Goal: Find specific page/section

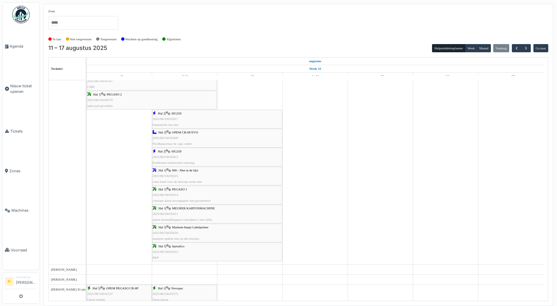
scroll to position [426, 0]
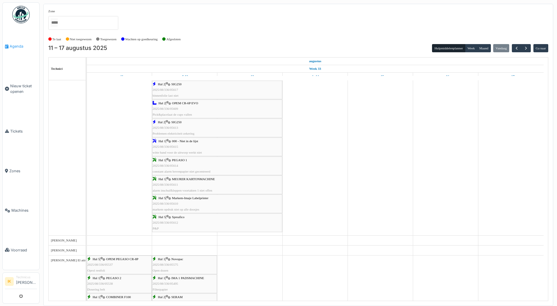
click at [15, 44] on span "Agenda" at bounding box center [23, 46] width 27 height 6
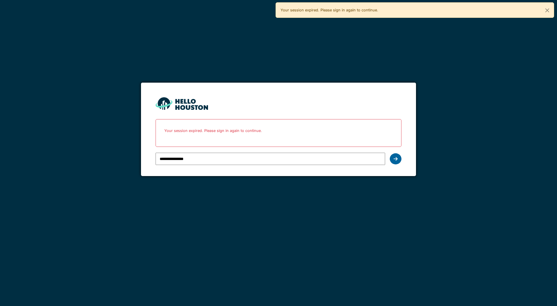
click at [395, 158] on icon at bounding box center [396, 158] width 4 height 5
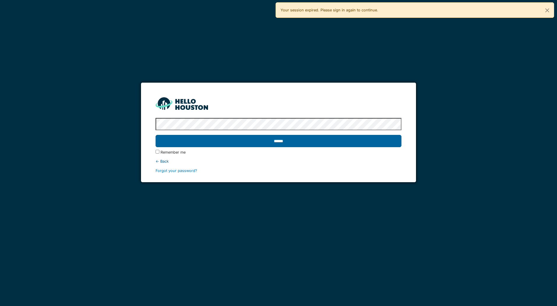
click at [200, 139] on input "******" at bounding box center [279, 141] width 246 height 12
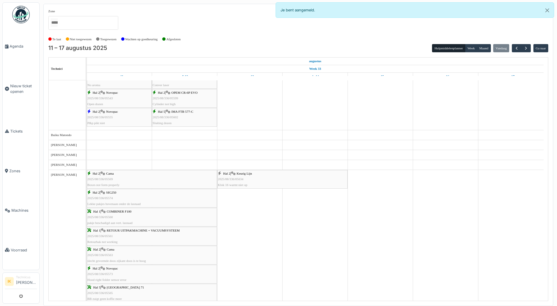
scroll to position [175, 0]
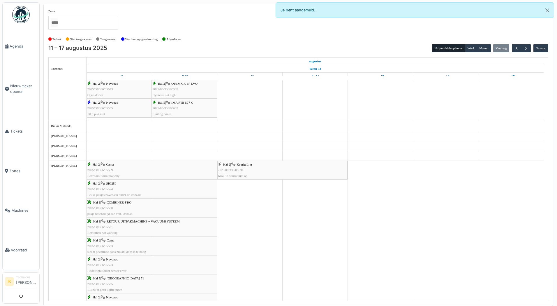
click at [253, 169] on div "Hal 2 | Keurig Lijn 2025/08/336/05634 Klok 16 warmt niet op" at bounding box center [282, 169] width 129 height 17
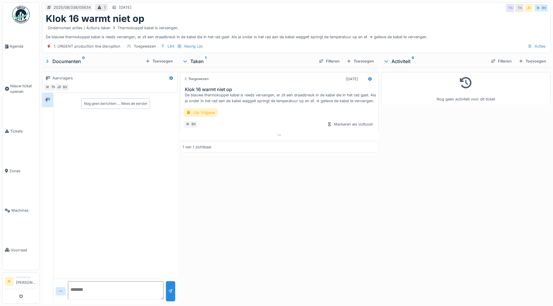
scroll to position [4, 0]
click at [15, 45] on span "Agenda" at bounding box center [23, 46] width 27 height 6
